Goal: Task Accomplishment & Management: Manage account settings

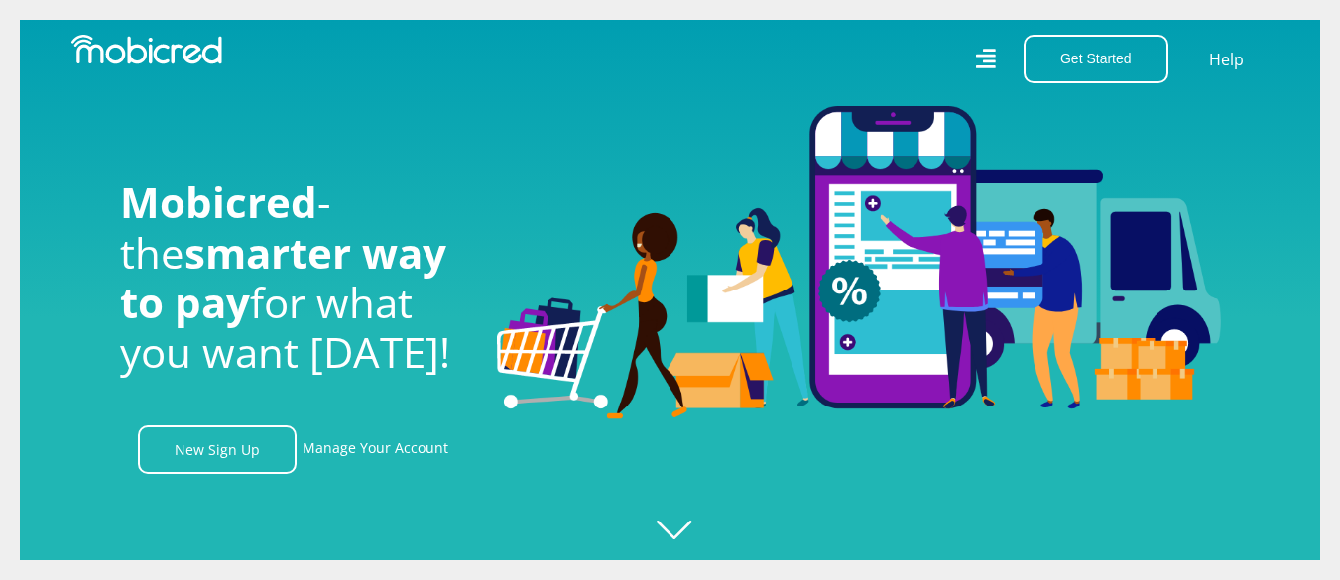
click at [993, 68] on div "Get Started Open an Account Account Holder Login Help" at bounding box center [978, 59] width 614 height 49
click at [983, 55] on icon at bounding box center [985, 59] width 20 height 20
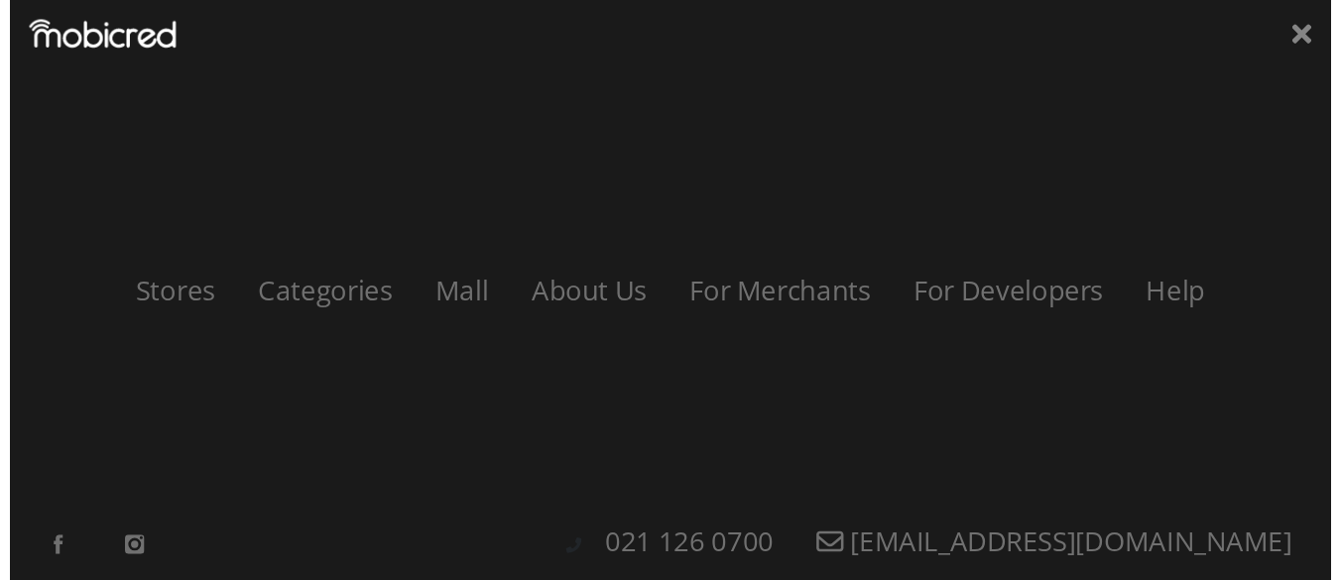
scroll to position [0, 1414]
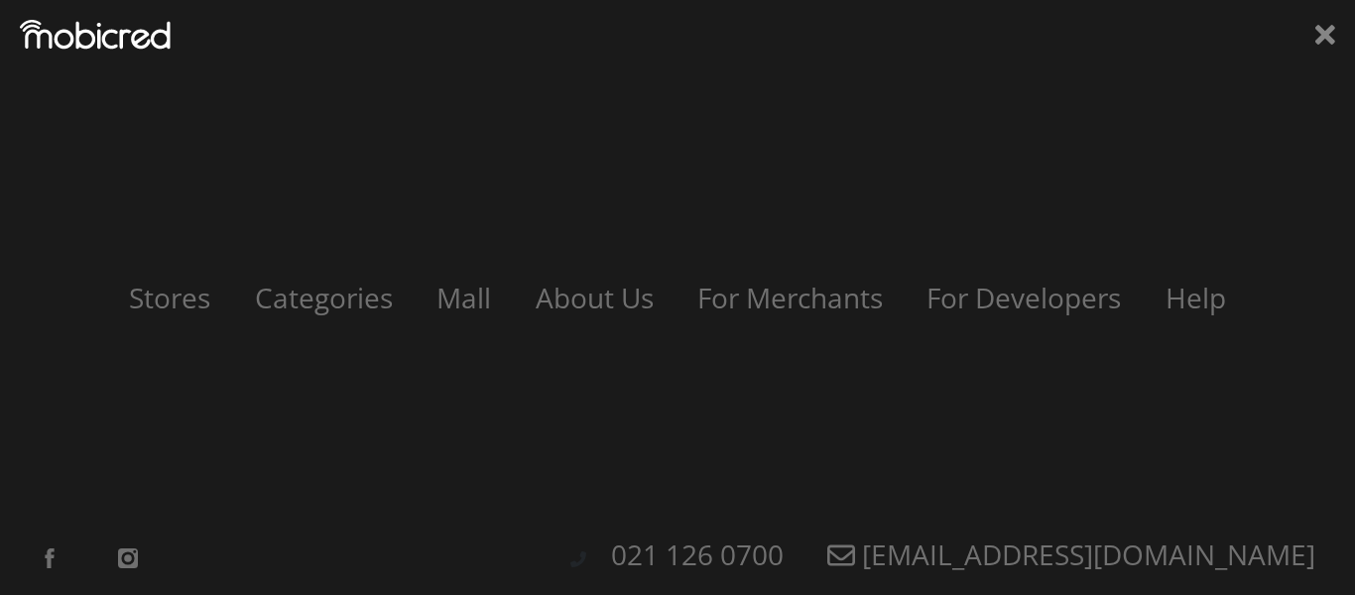
click at [1317, 52] on div "Stores Categories Mall About Us For Merchants For Developers Help Sign Up Sign …" at bounding box center [677, 297] width 1355 height 595
click at [1325, 36] on icon at bounding box center [1326, 35] width 20 height 20
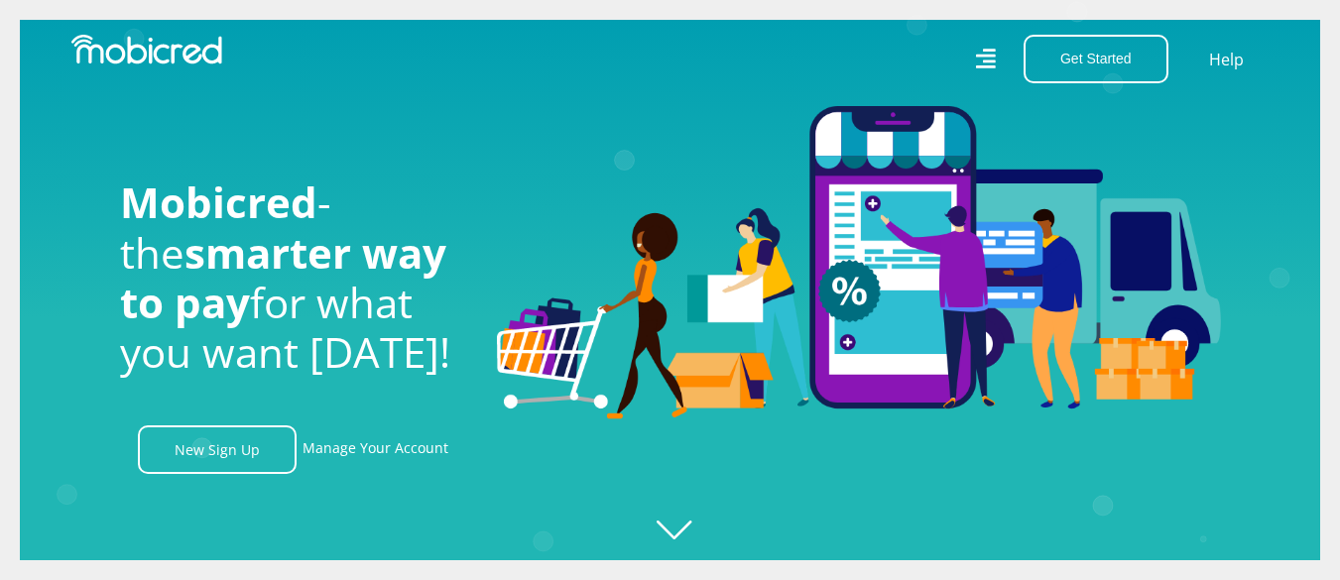
scroll to position [0, 2545]
click at [400, 456] on link "Manage Your Account" at bounding box center [376, 450] width 146 height 49
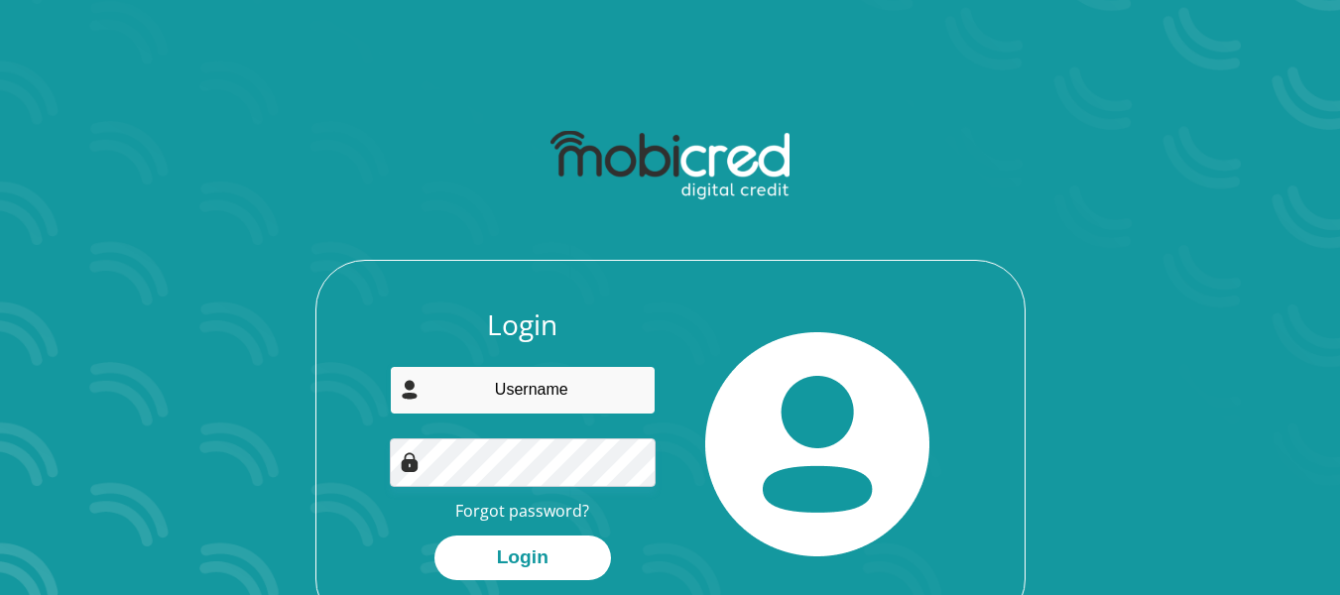
click at [514, 386] on input "email" at bounding box center [523, 390] width 266 height 49
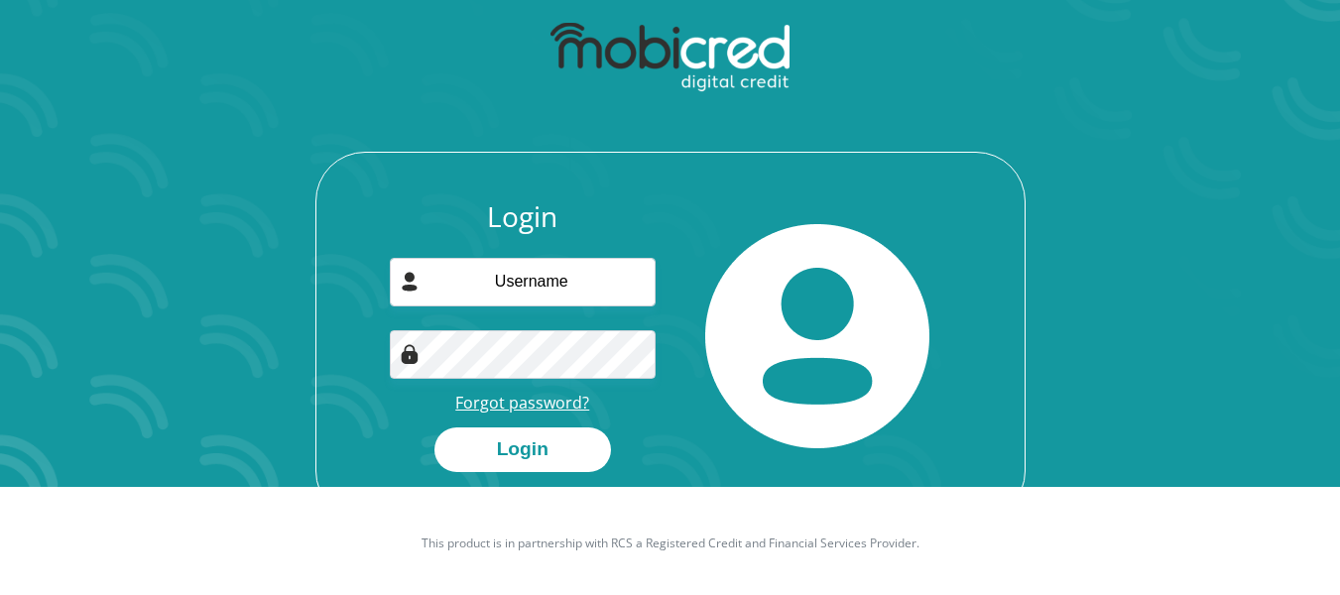
scroll to position [113, 0]
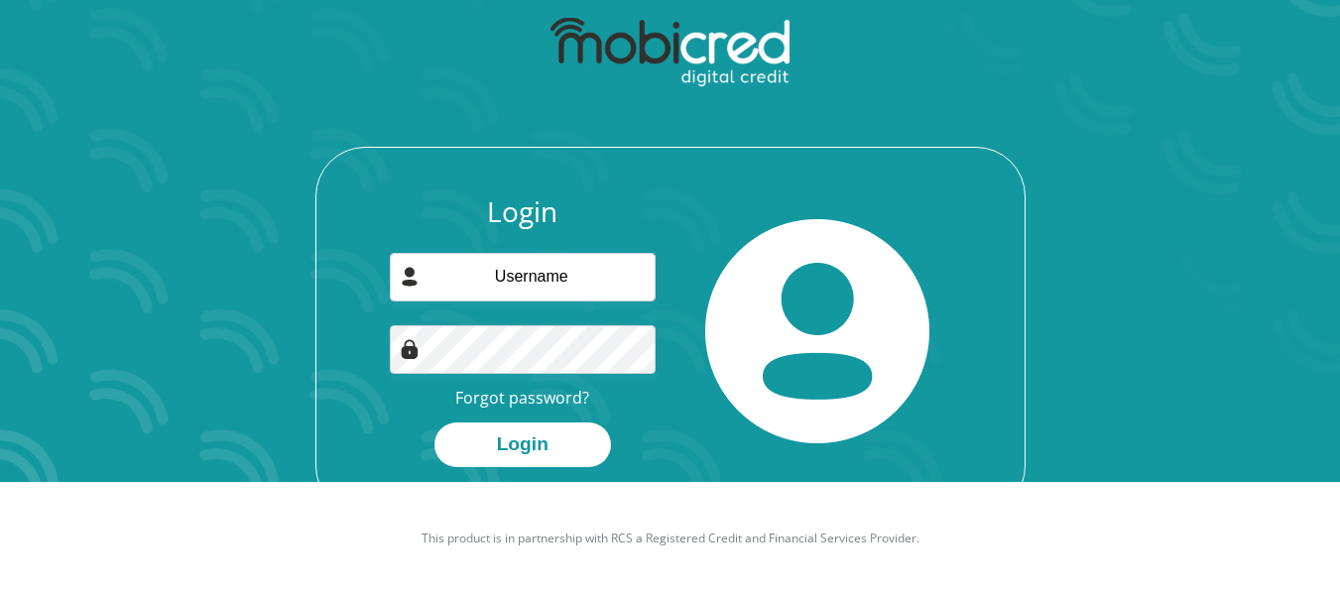
click at [506, 409] on div "Login Forgot password? Login" at bounding box center [523, 331] width 296 height 272
click at [506, 401] on link "Forgot password?" at bounding box center [522, 398] width 134 height 22
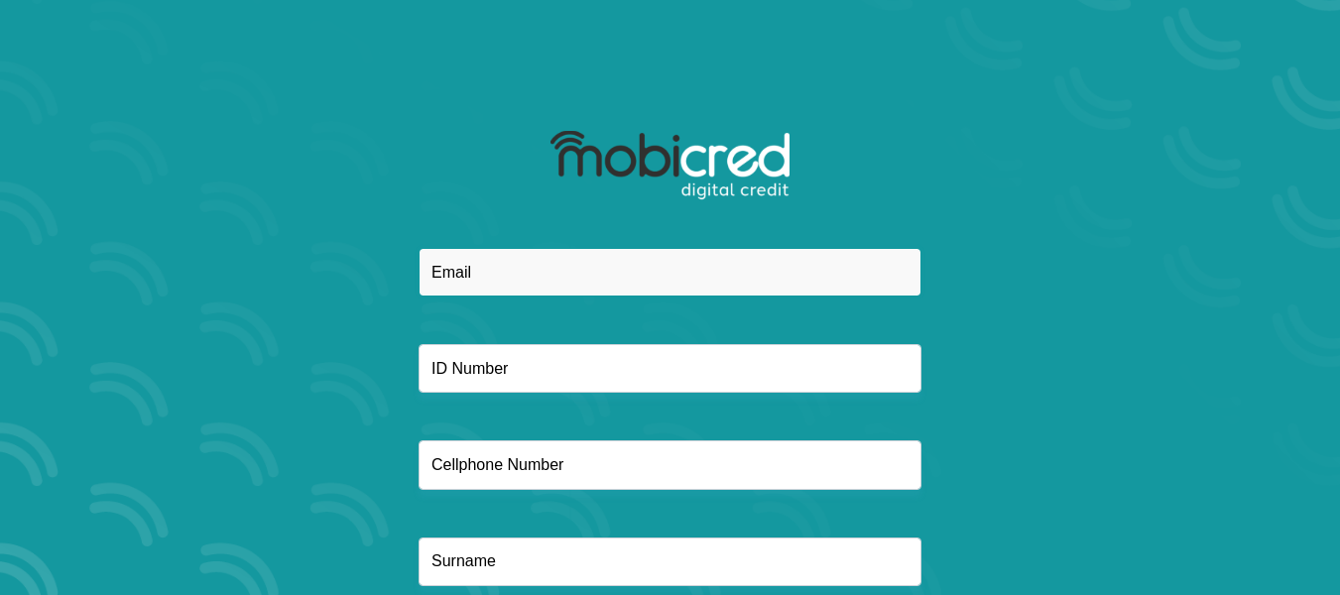
click at [503, 264] on input "email" at bounding box center [670, 272] width 503 height 49
click at [517, 274] on input "gusta" at bounding box center [670, 272] width 503 height 49
type input "gustav.goody10@gmail.com"
type input "Goody"
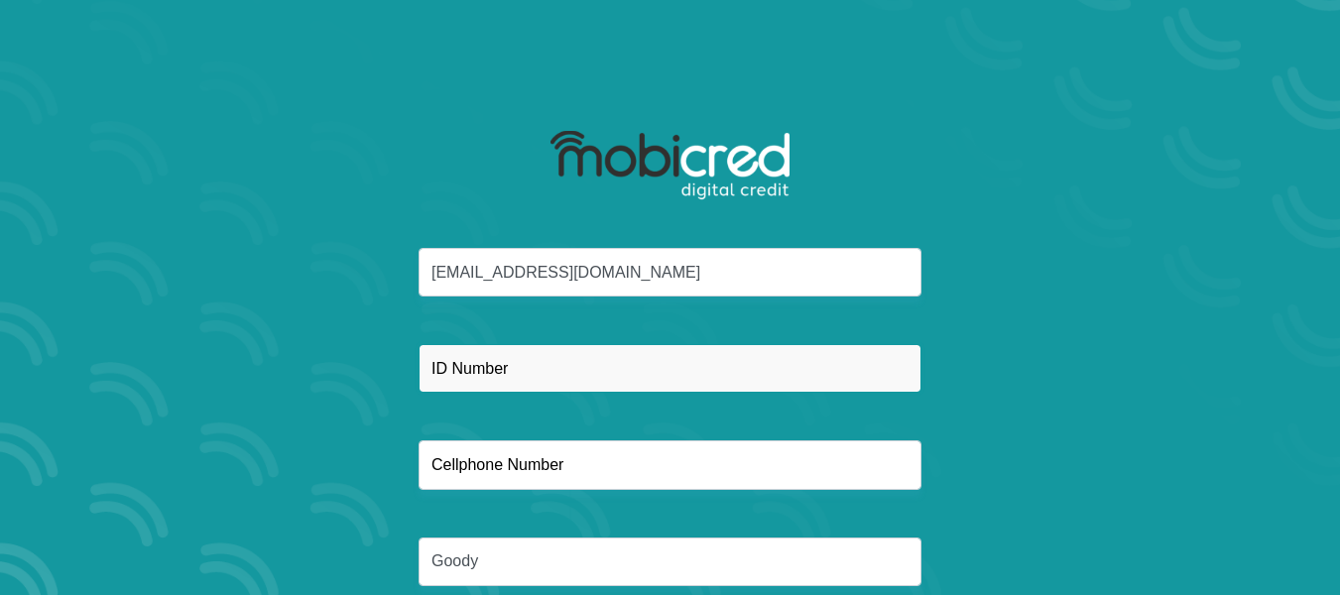
click at [549, 365] on input "text" at bounding box center [670, 368] width 503 height 49
type input "8808205113085"
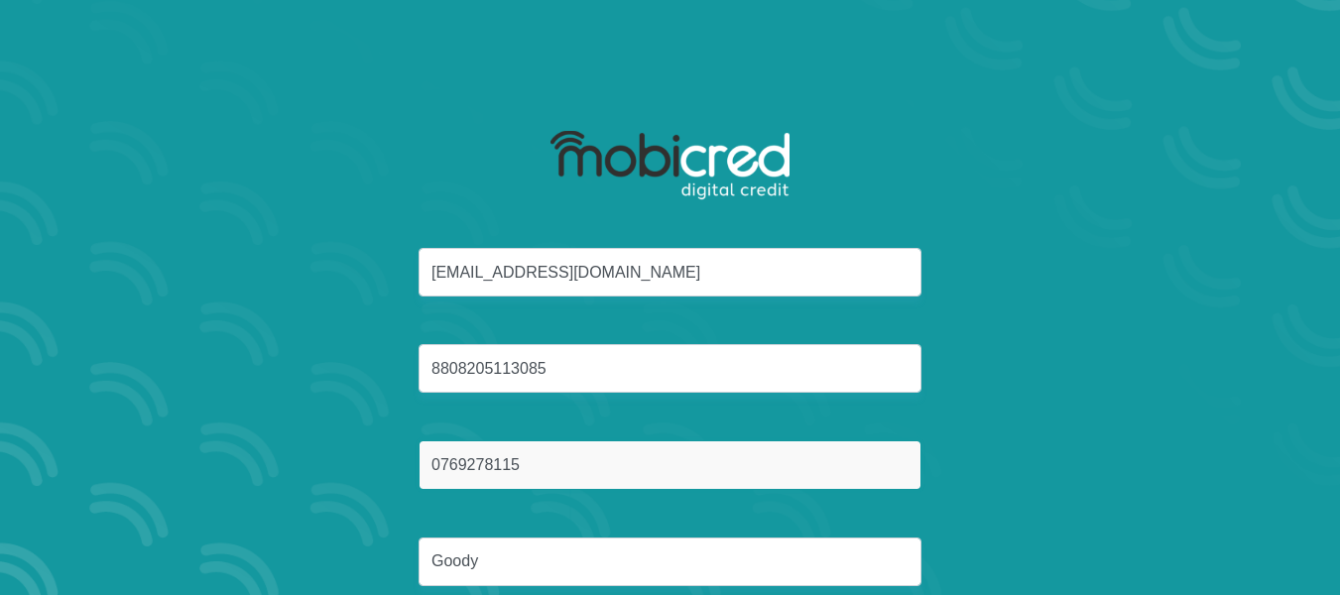
type input "0769278115"
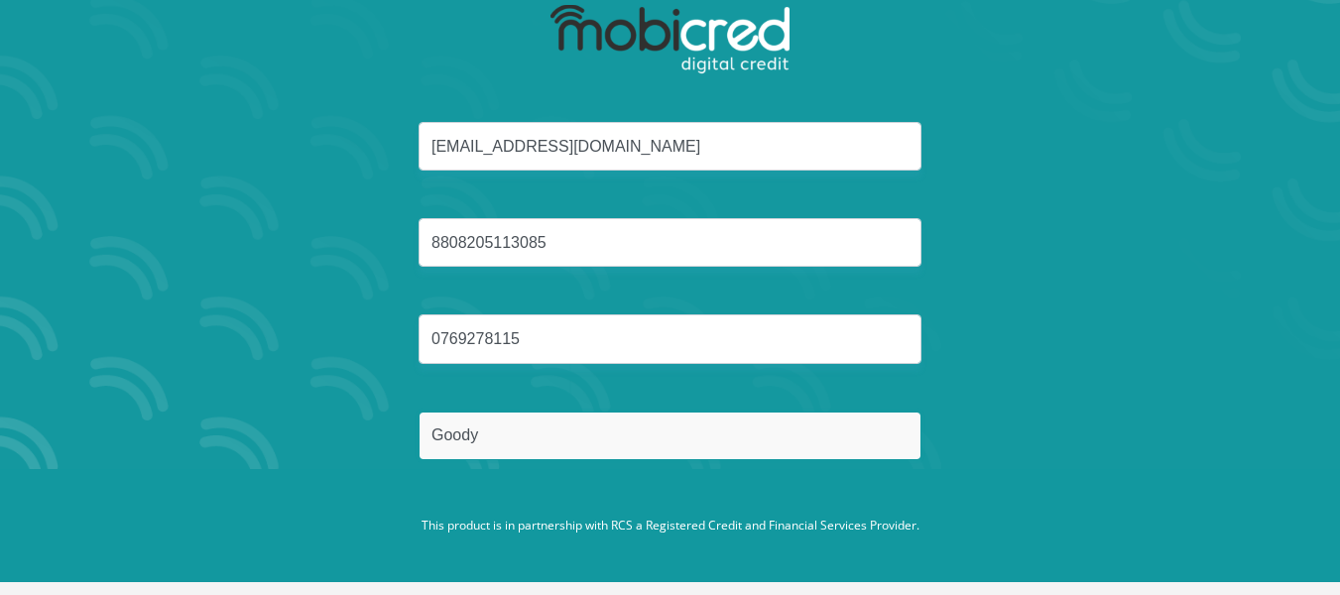
scroll to position [131, 0]
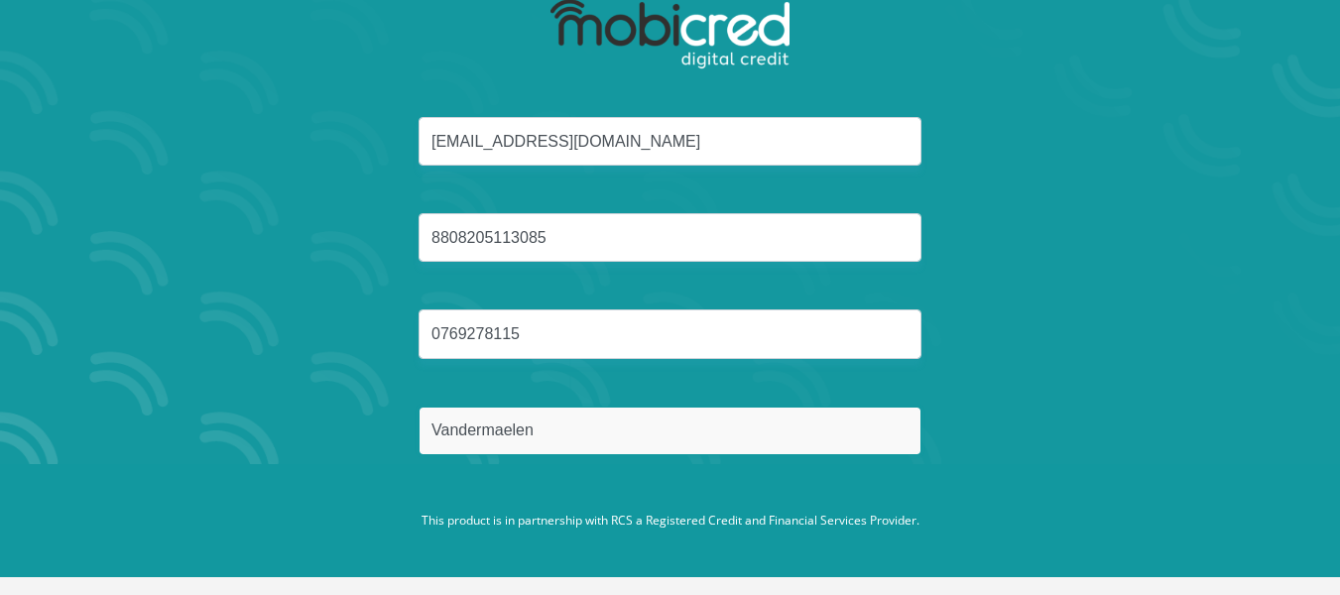
type input "Vandermaelen"
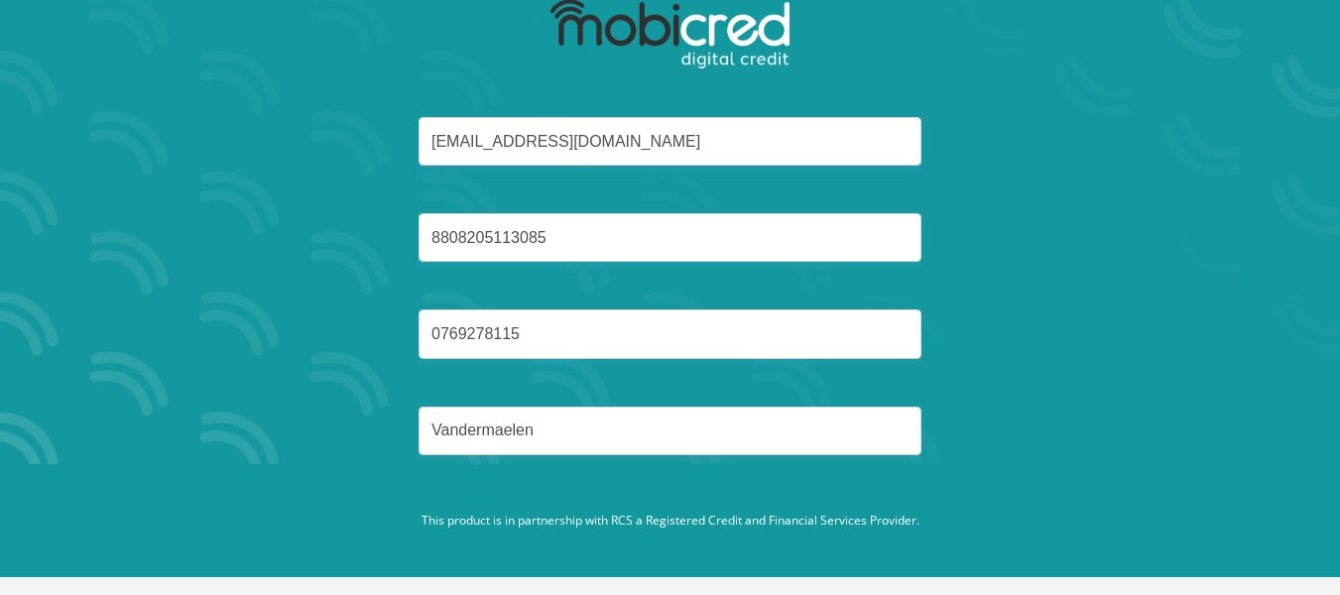
click at [814, 460] on div "gustav.goody10@gmail.com 8808205113085 0769278115 Vandermaelen" at bounding box center [671, 310] width 1066 height 386
click at [776, 512] on p "This product is in partnership with RCS a Registered Credit and Financial Servi…" at bounding box center [670, 521] width 1101 height 18
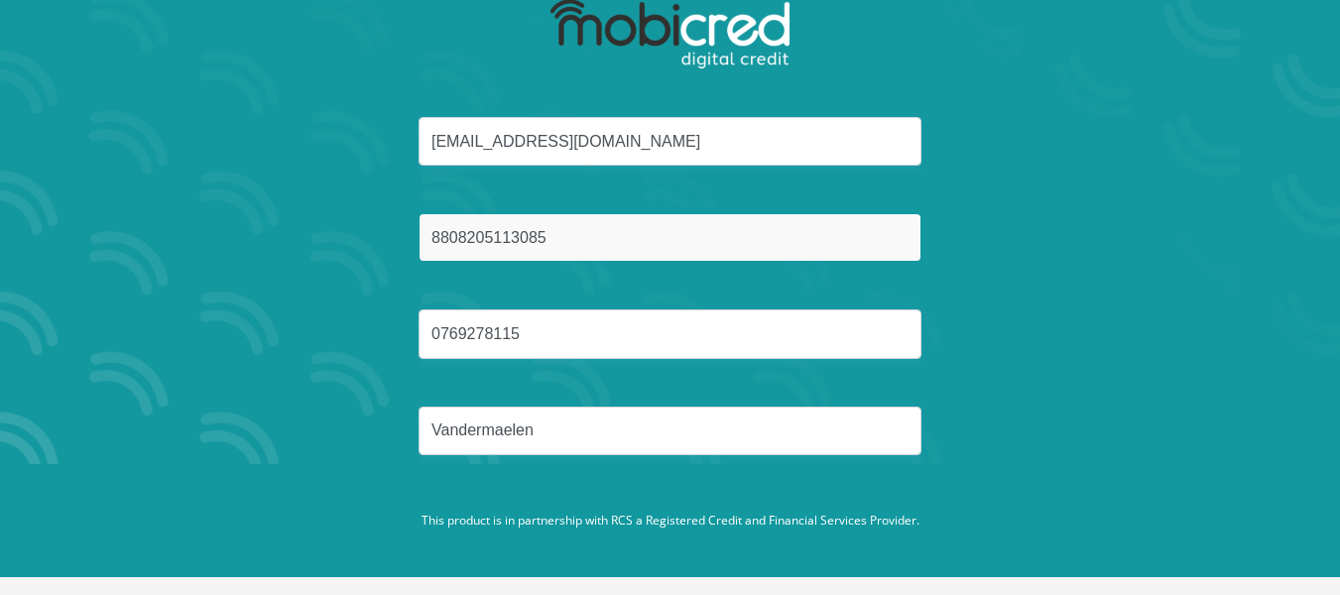
click at [666, 256] on input "8808205113085" at bounding box center [670, 237] width 503 height 49
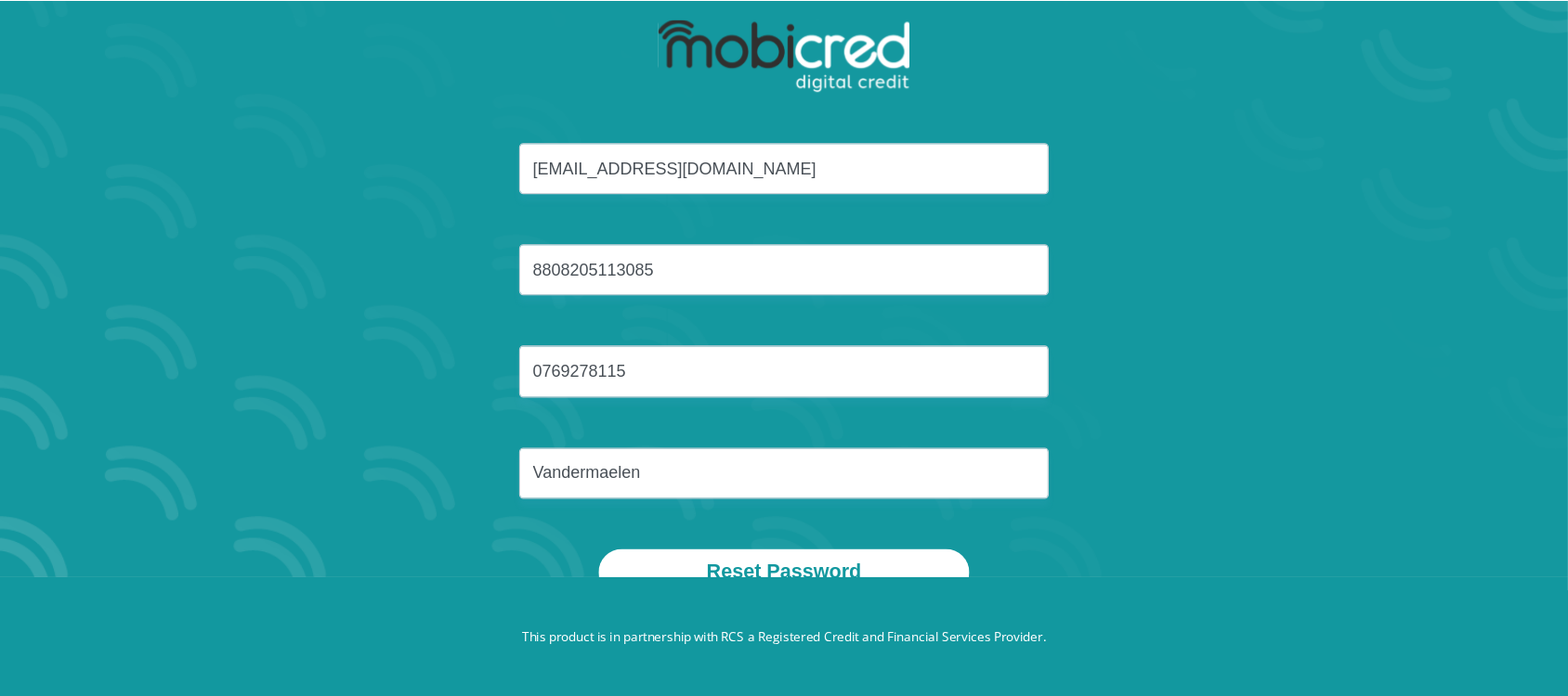
scroll to position [105, 0]
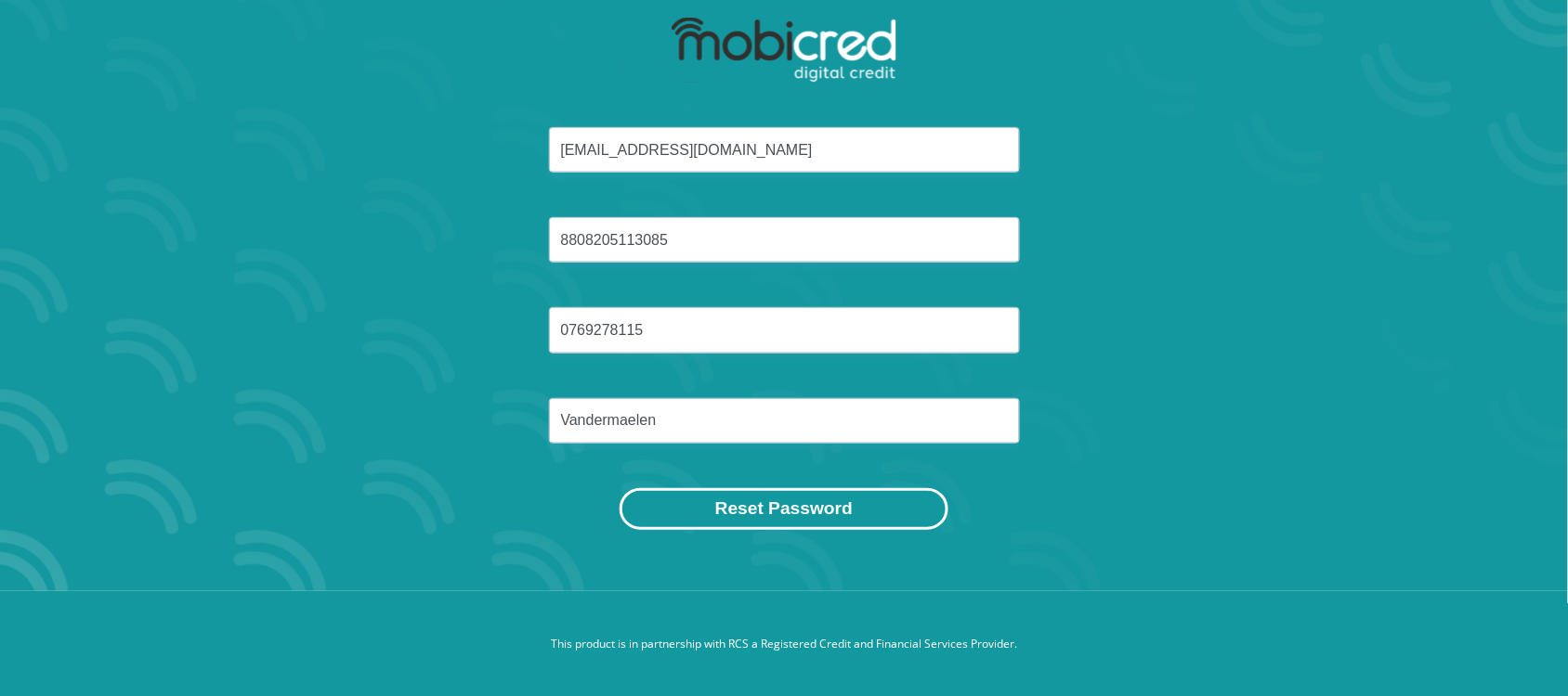
click at [787, 500] on button "Reset Password" at bounding box center [784, 509] width 329 height 42
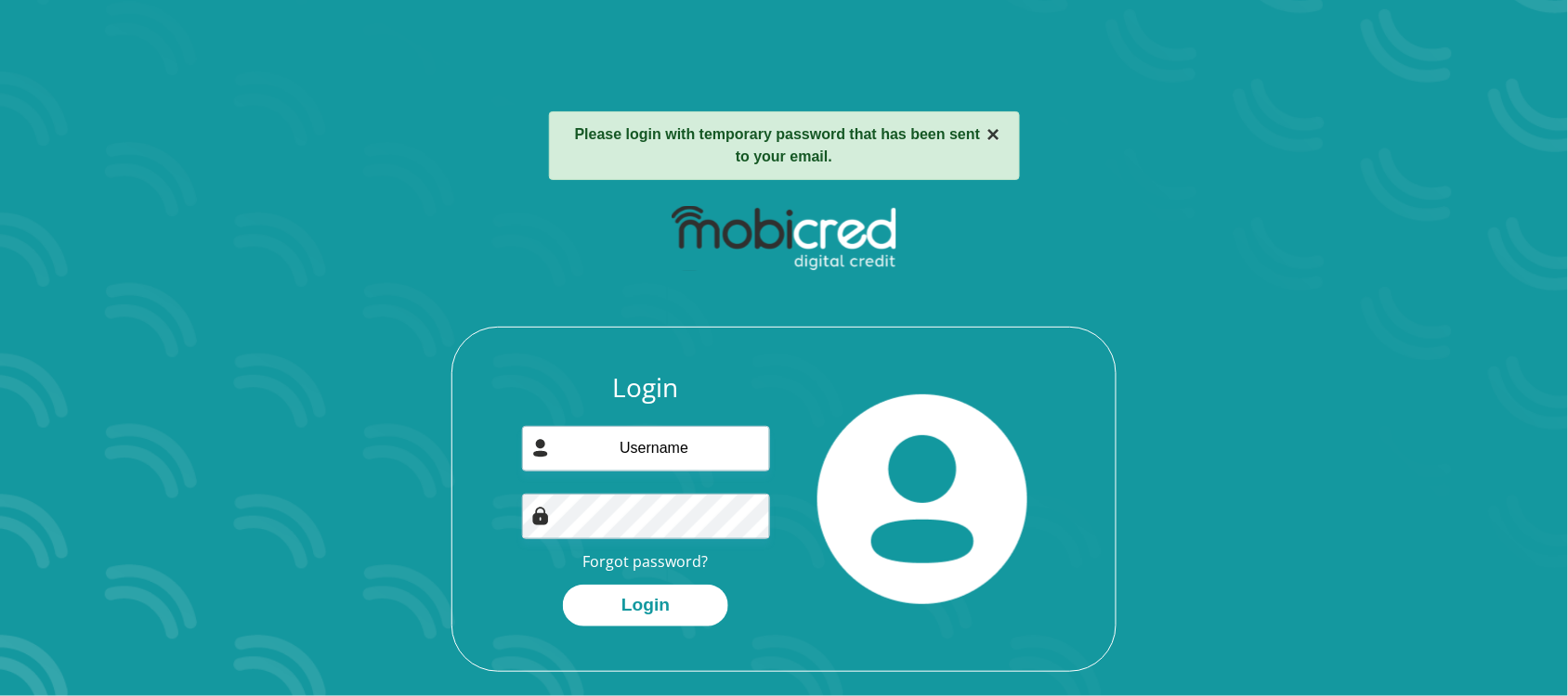
drag, startPoint x: 999, startPoint y: 139, endPoint x: 925, endPoint y: 98, distance: 84.6
click at [999, 139] on button "×" at bounding box center [993, 135] width 13 height 22
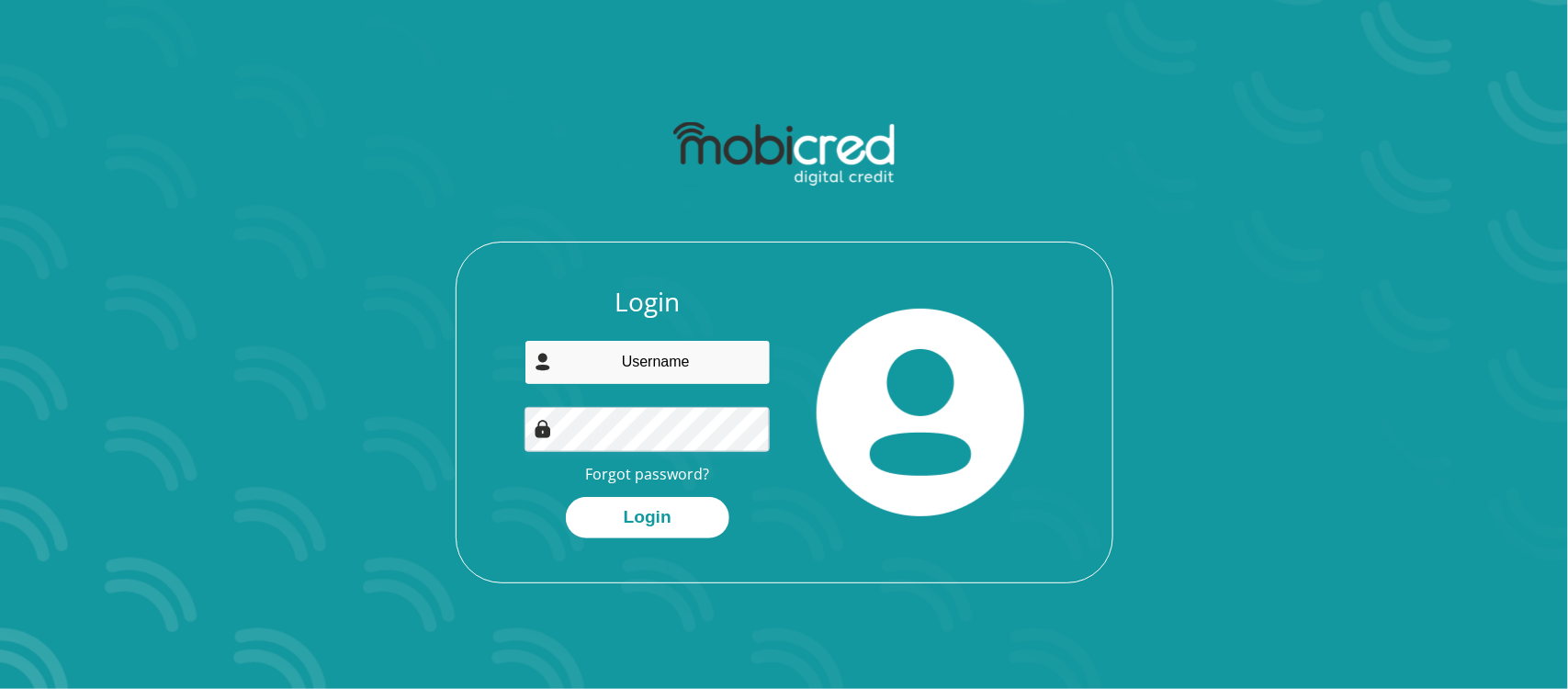
click at [669, 357] on input "email" at bounding box center [648, 362] width 246 height 45
click at [623, 369] on input "email" at bounding box center [648, 362] width 246 height 45
type input "gustav.goody10@gmail.com"
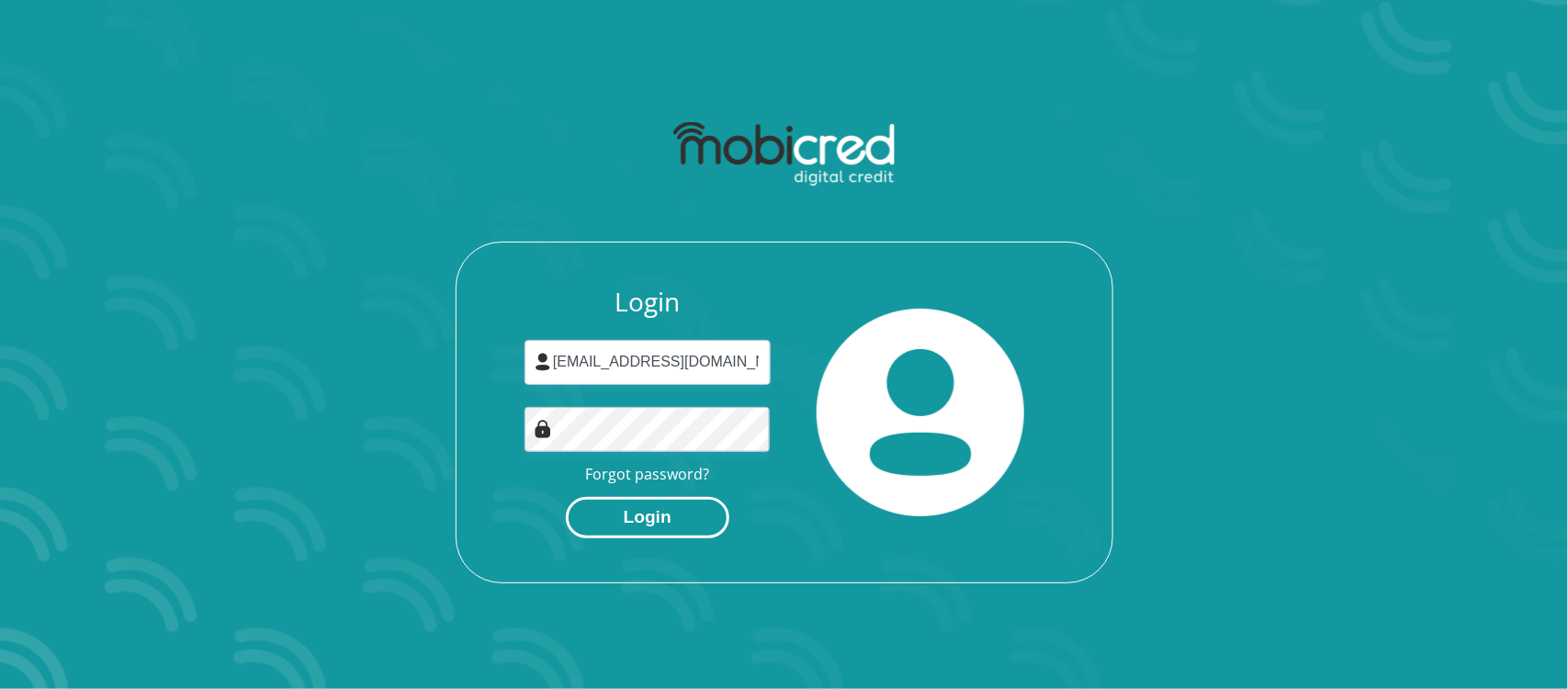
click at [648, 526] on button "Login" at bounding box center [647, 518] width 164 height 42
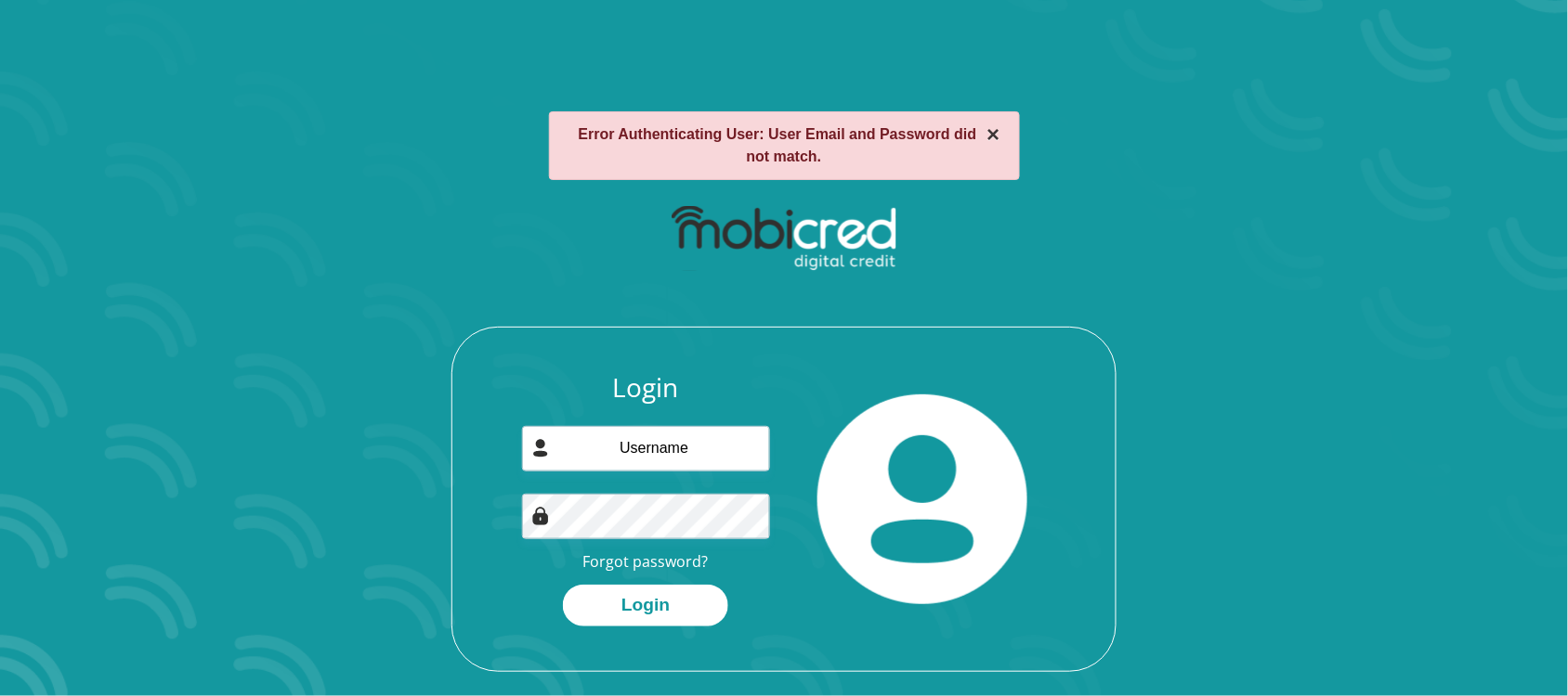
click at [996, 136] on button "×" at bounding box center [993, 135] width 13 height 22
